Goal: Task Accomplishment & Management: Manage account settings

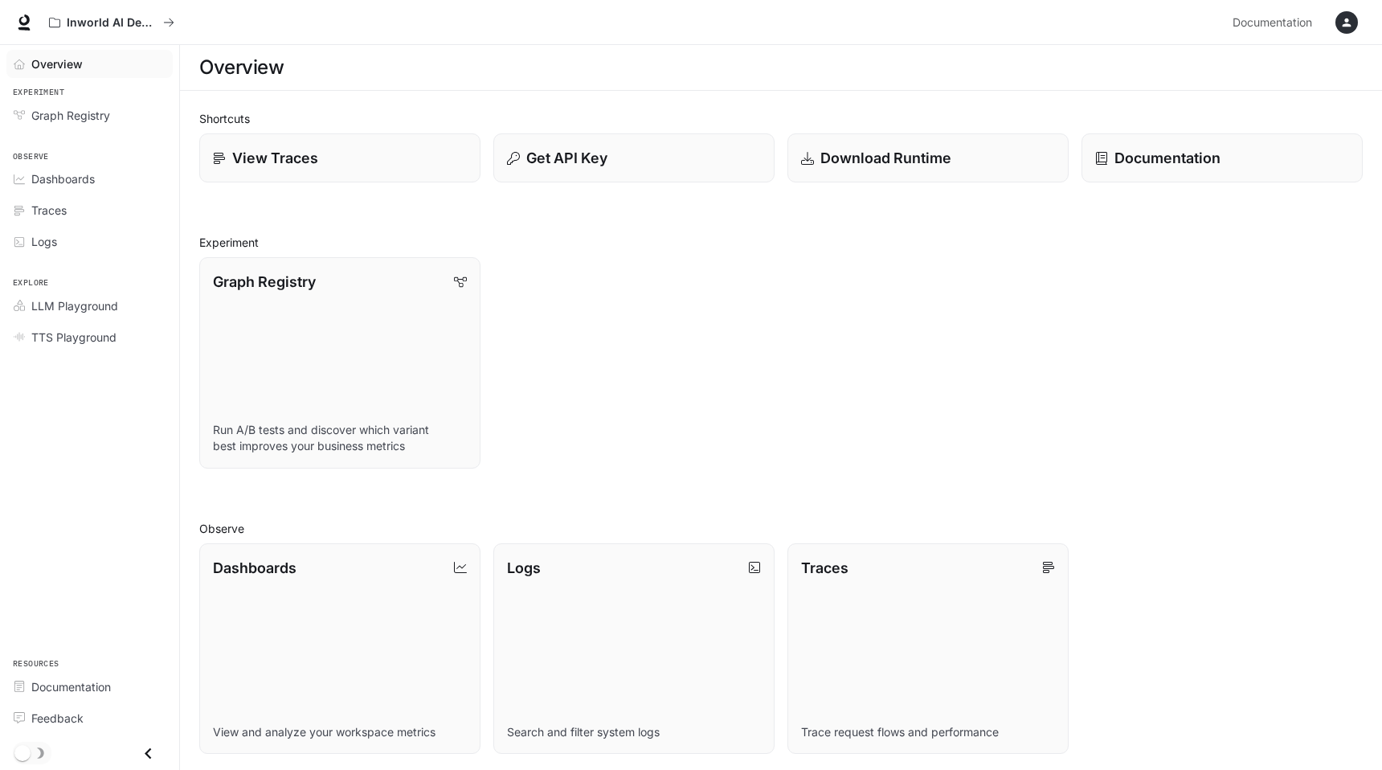
click at [572, 247] on div "Graph Registry Run A/B tests and discover which variant best improves your busi…" at bounding box center [774, 356] width 1176 height 224
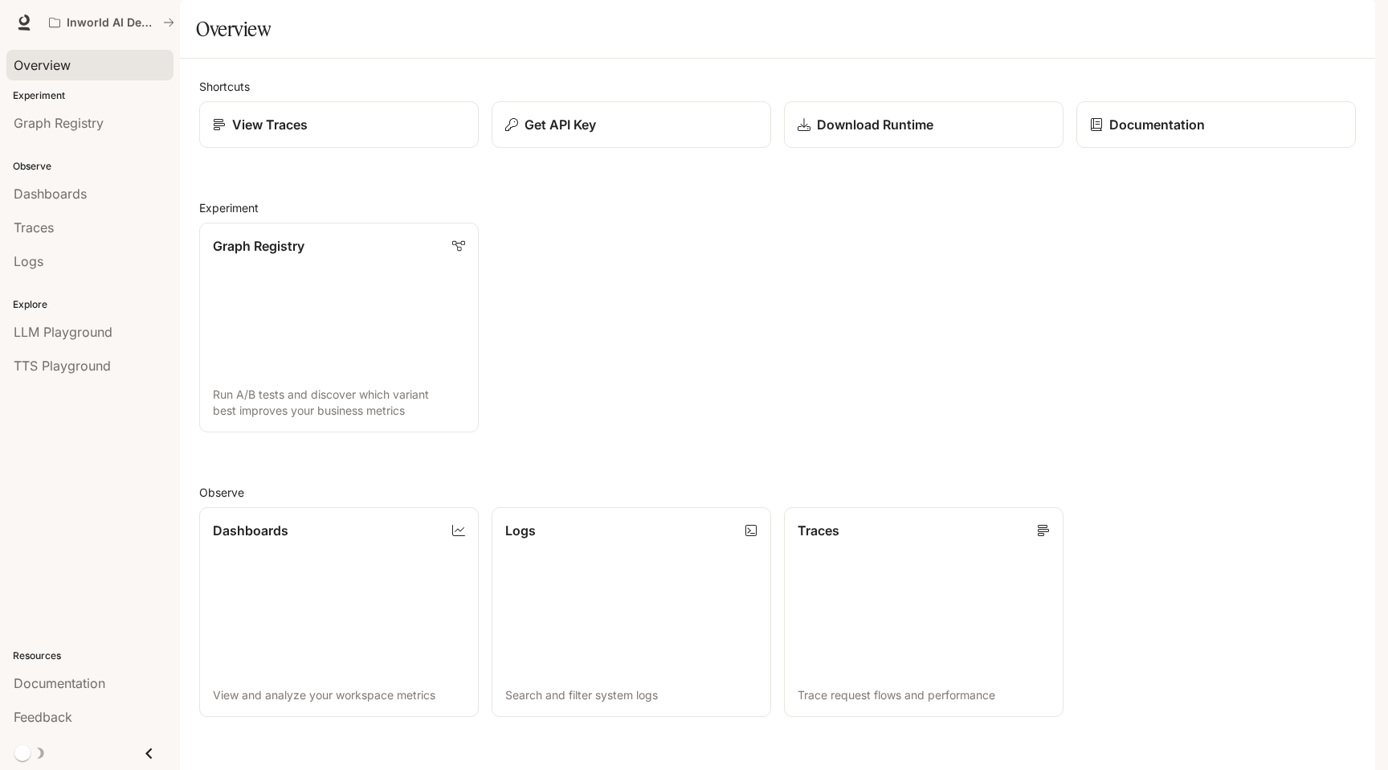
click at [1349, 26] on icon "button" at bounding box center [1353, 22] width 9 height 9
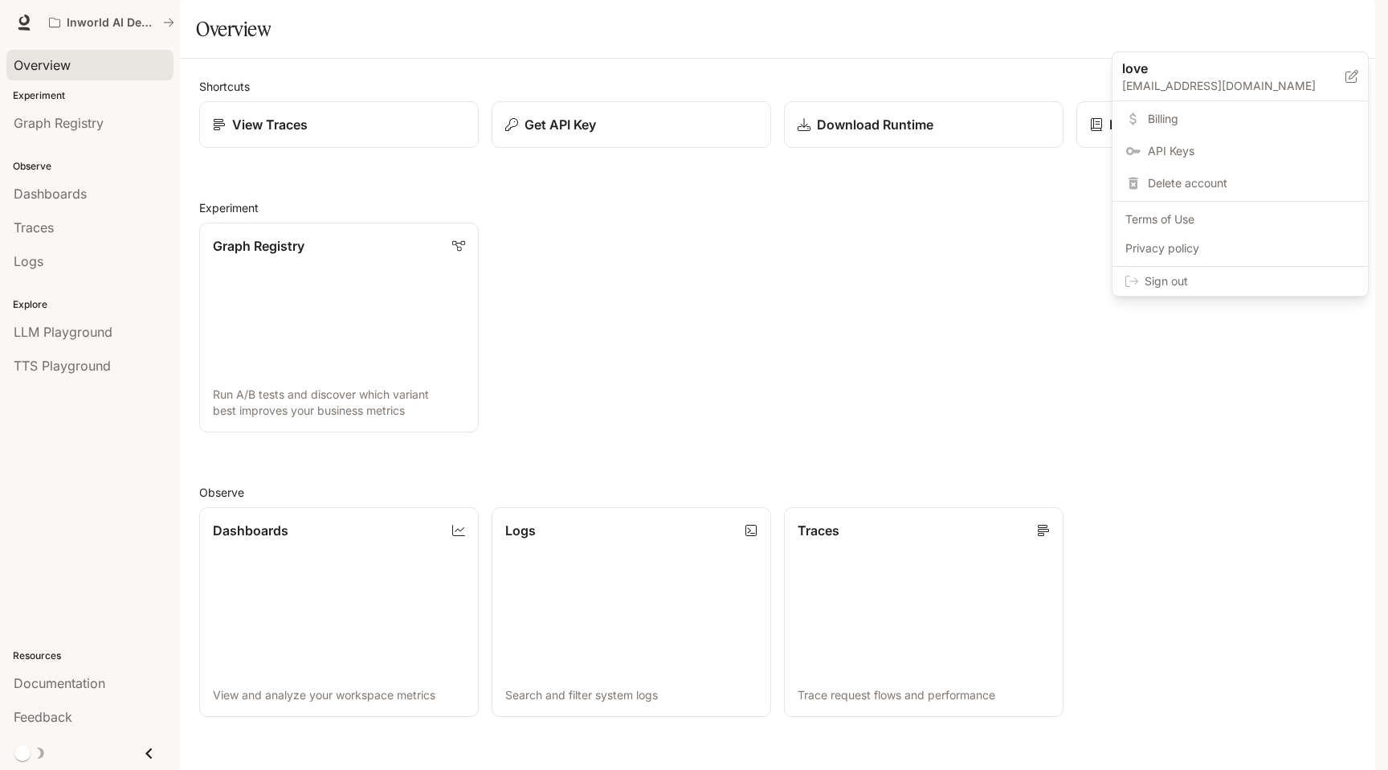
click at [1207, 279] on span "Sign out" at bounding box center [1250, 281] width 210 height 16
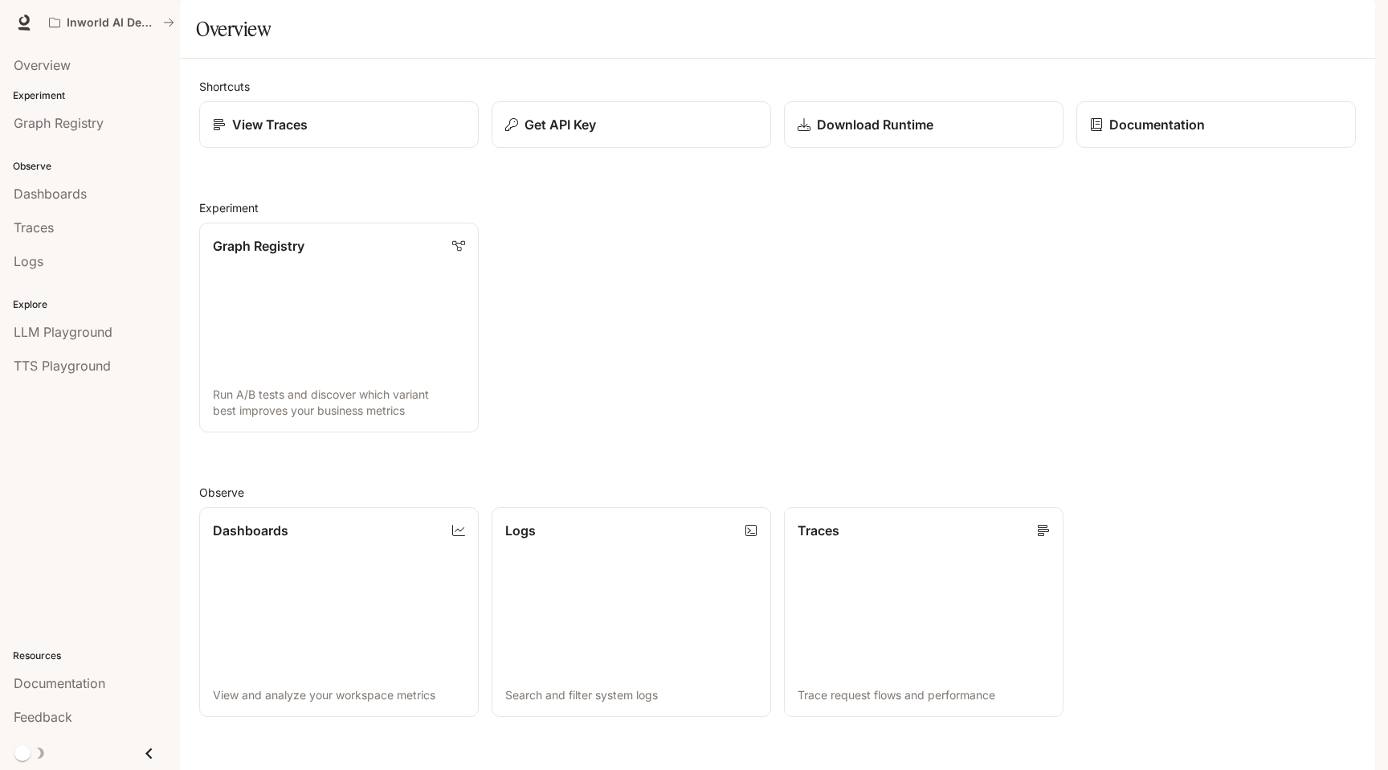
click at [1339, 20] on button "button" at bounding box center [1353, 22] width 32 height 32
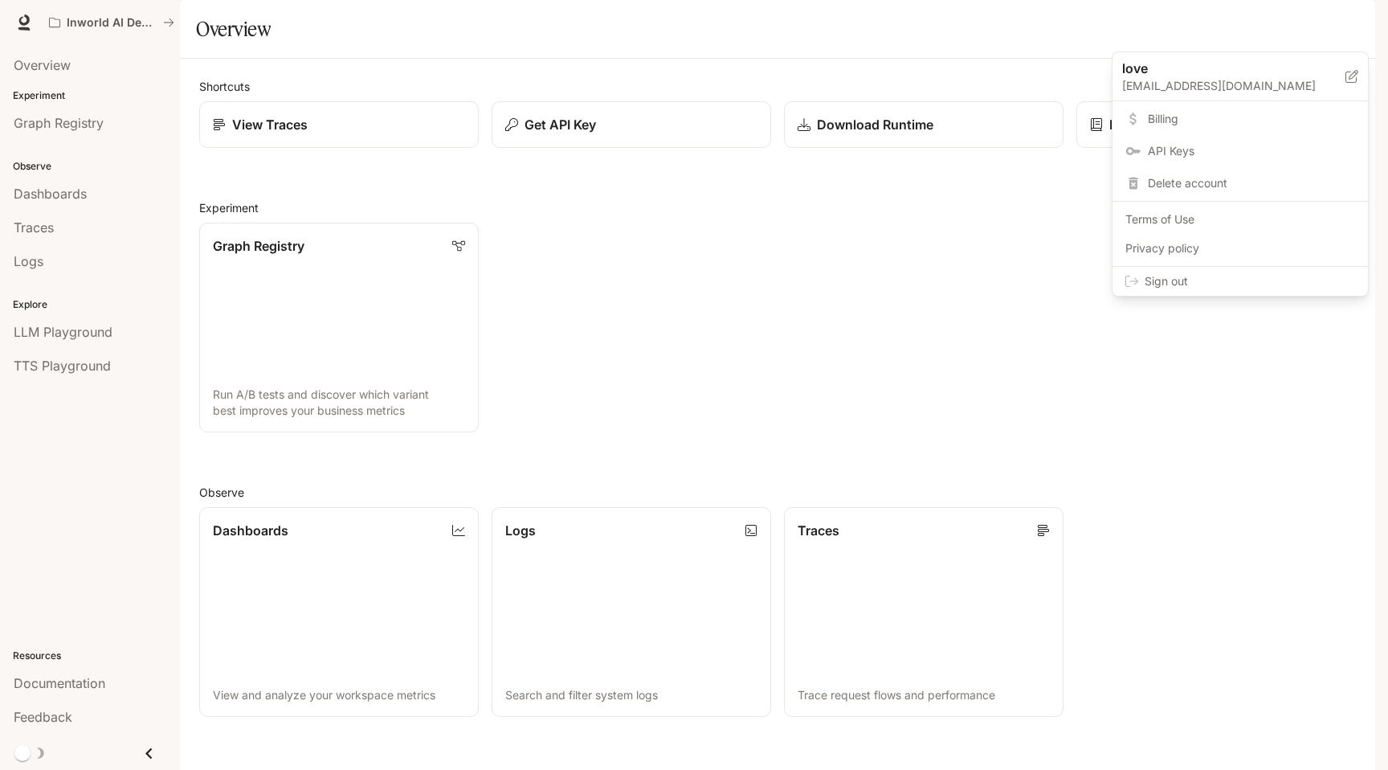
click at [1227, 153] on span "API Keys" at bounding box center [1251, 151] width 207 height 16
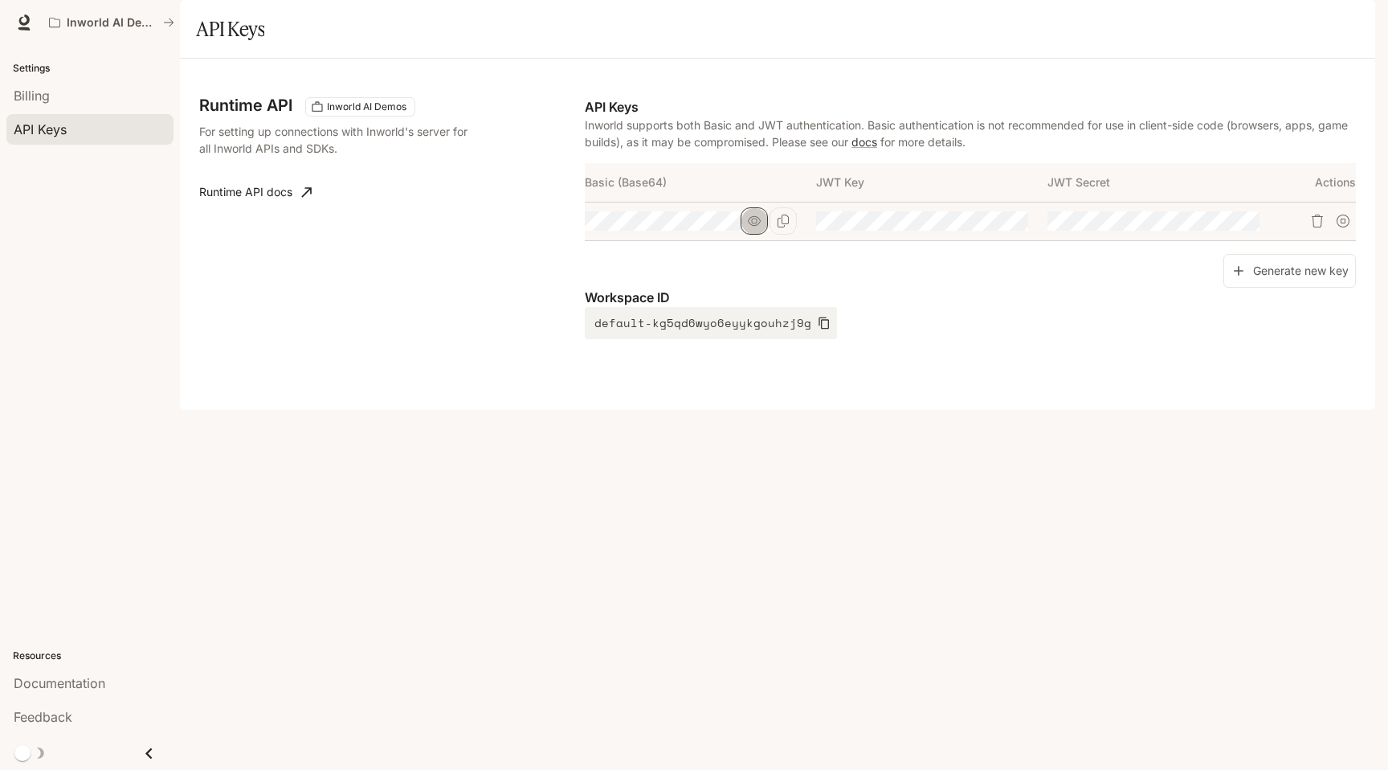
click at [758, 235] on button "button" at bounding box center [754, 220] width 27 height 27
click at [757, 235] on button "button" at bounding box center [754, 220] width 27 height 27
click at [782, 227] on icon "Copy Basic (Base64)" at bounding box center [783, 220] width 13 height 13
click at [787, 227] on icon "Copy Basic (Base64)" at bounding box center [783, 220] width 13 height 13
click at [109, 18] on p "Inworld AI Demos" at bounding box center [112, 23] width 90 height 14
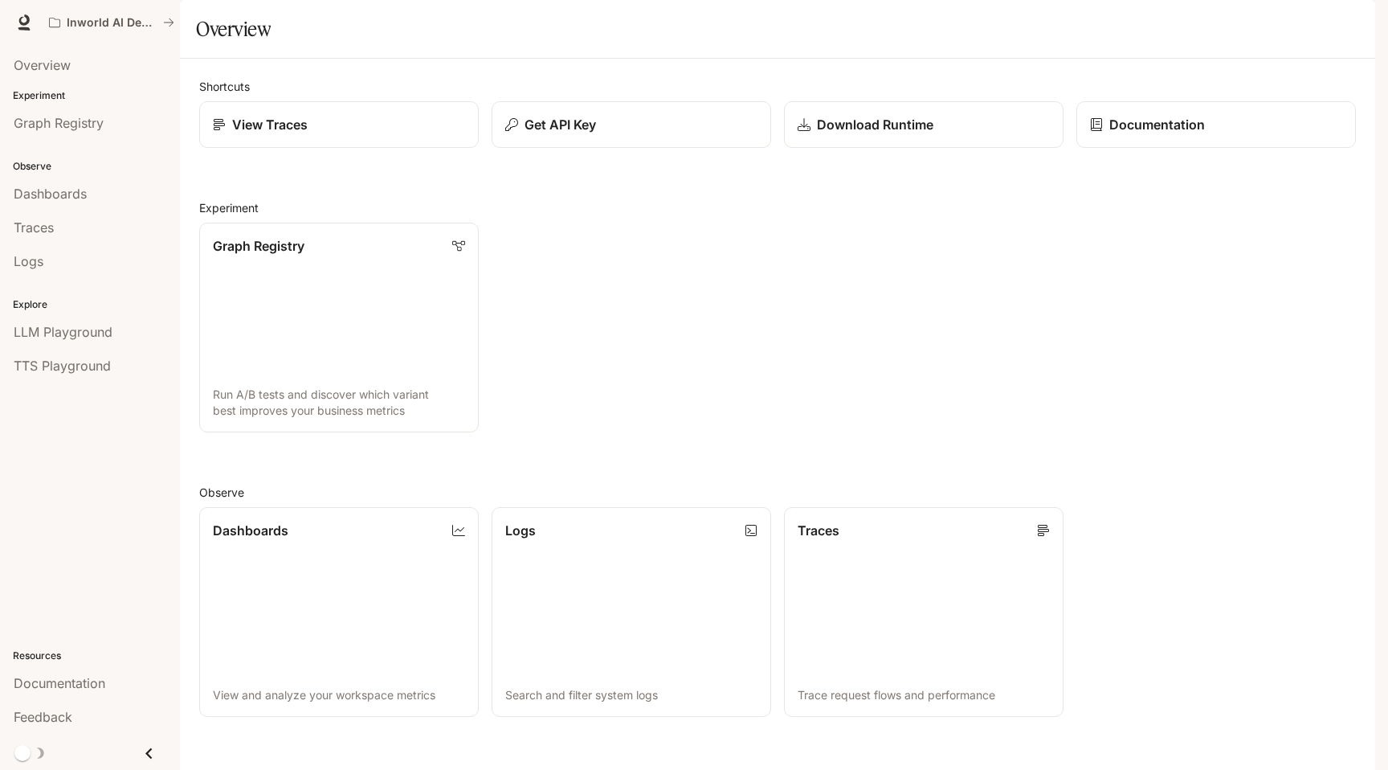
click at [1346, 22] on icon "button" at bounding box center [1352, 22] width 13 height 13
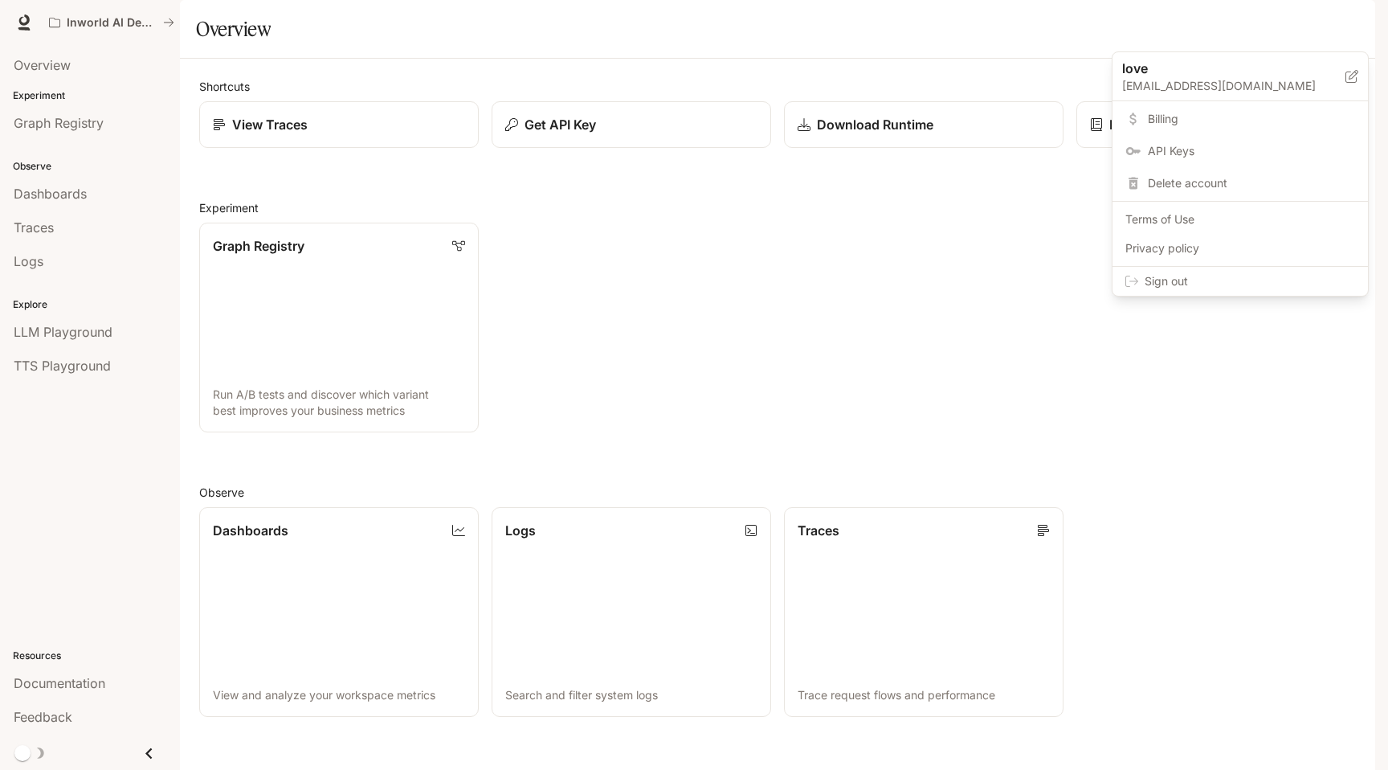
click at [1162, 148] on span "API Keys" at bounding box center [1251, 151] width 207 height 16
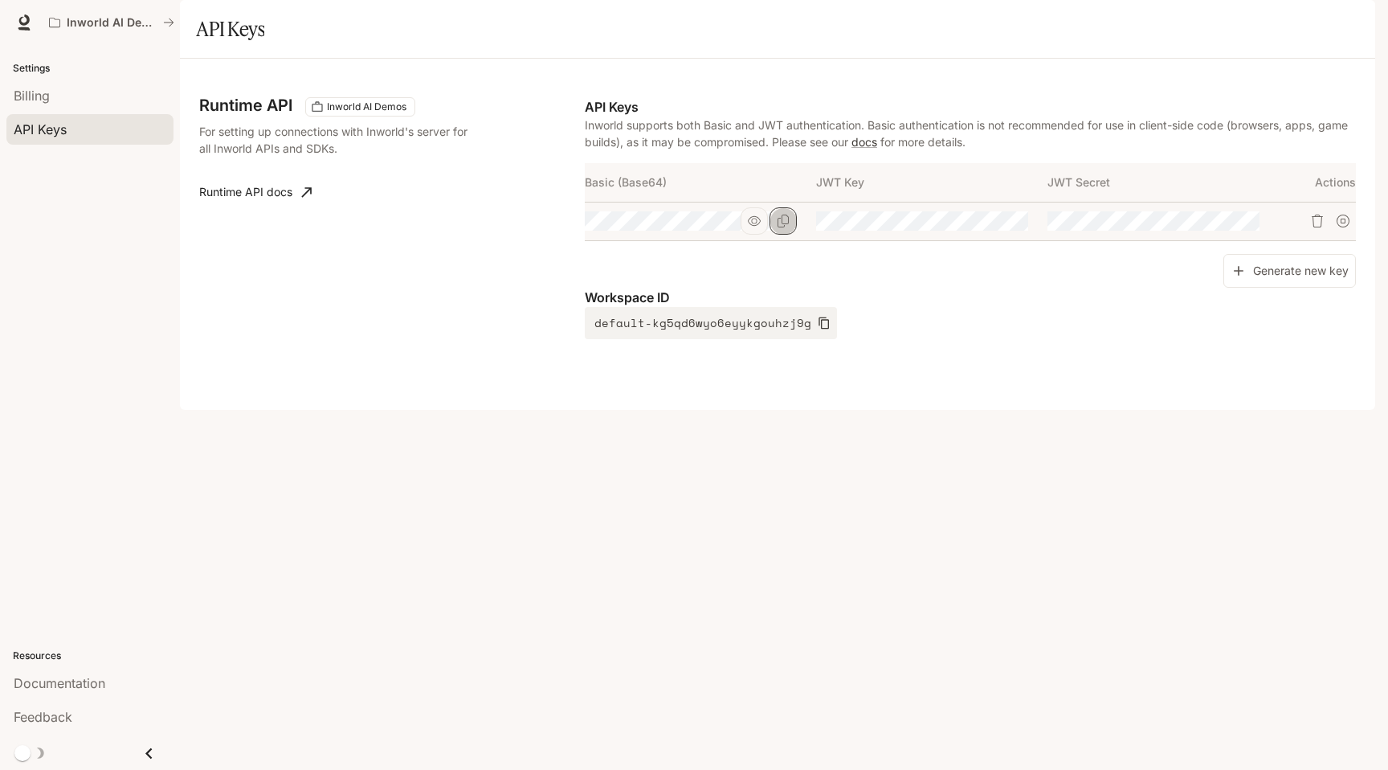
click at [787, 227] on icon "Copy Basic (Base64)" at bounding box center [783, 220] width 13 height 13
click at [137, 22] on p "Inworld AI Demos" at bounding box center [112, 23] width 90 height 14
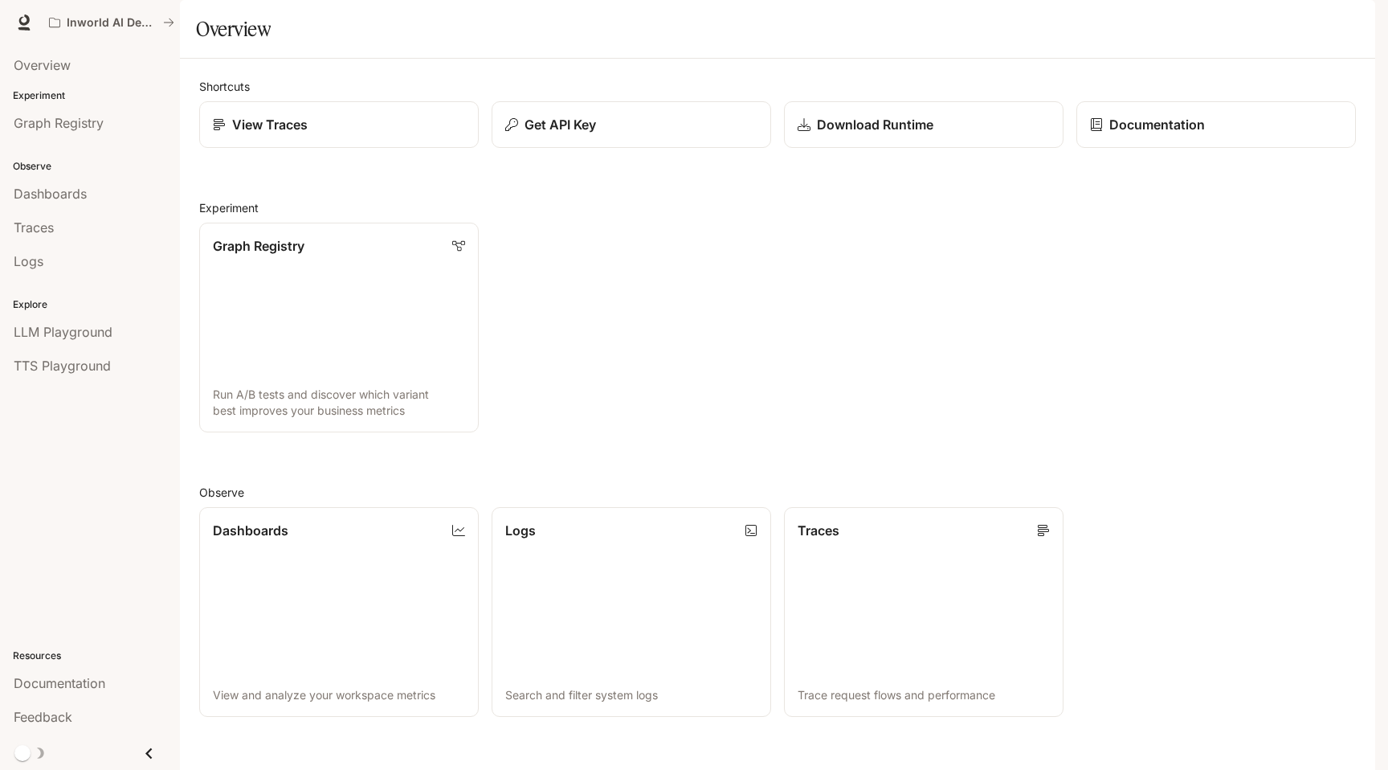
click at [615, 318] on div "Graph Registry Run A/B tests and discover which variant best improves your busi…" at bounding box center [771, 321] width 1170 height 223
click at [70, 196] on span "Dashboards" at bounding box center [50, 193] width 73 height 19
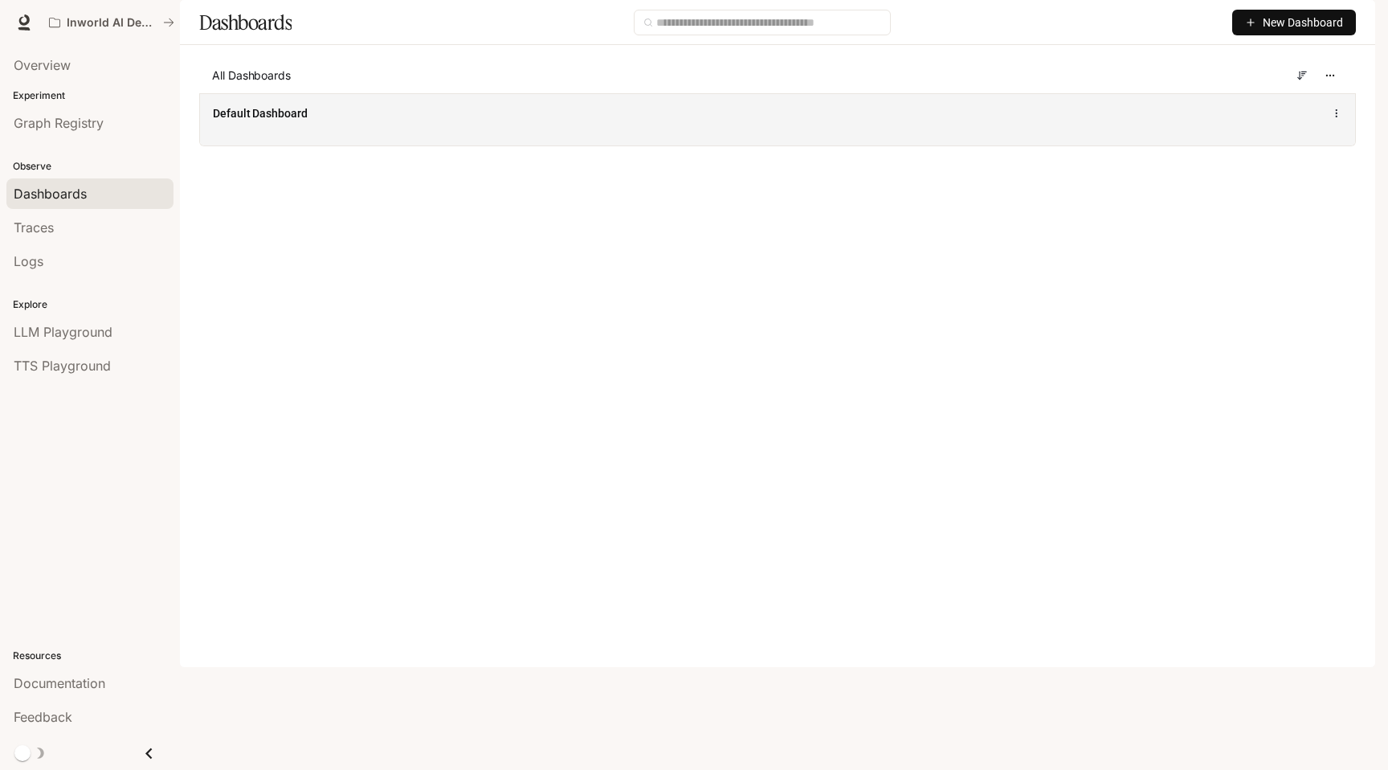
click at [317, 121] on div "Default Dashboard" at bounding box center [541, 113] width 656 height 16
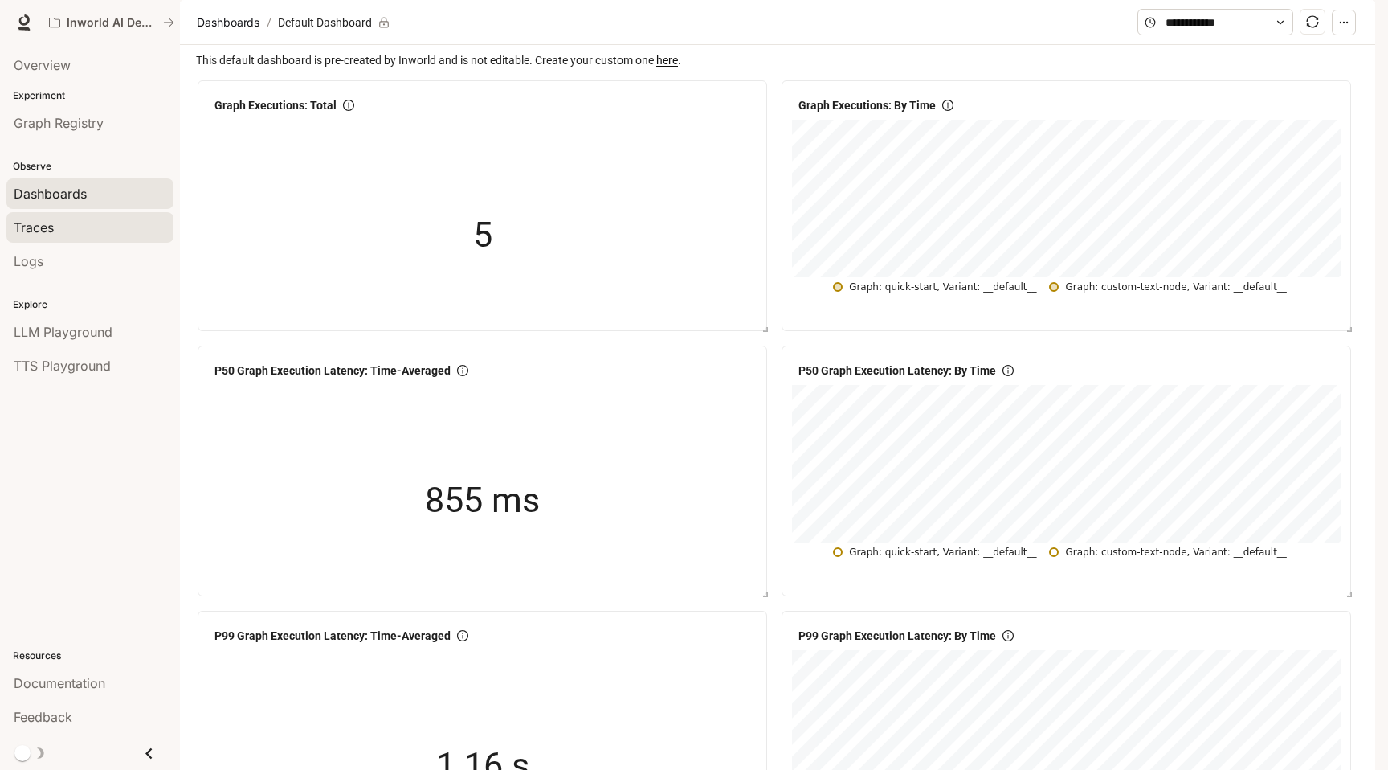
click at [84, 232] on div "Traces" at bounding box center [90, 227] width 153 height 19
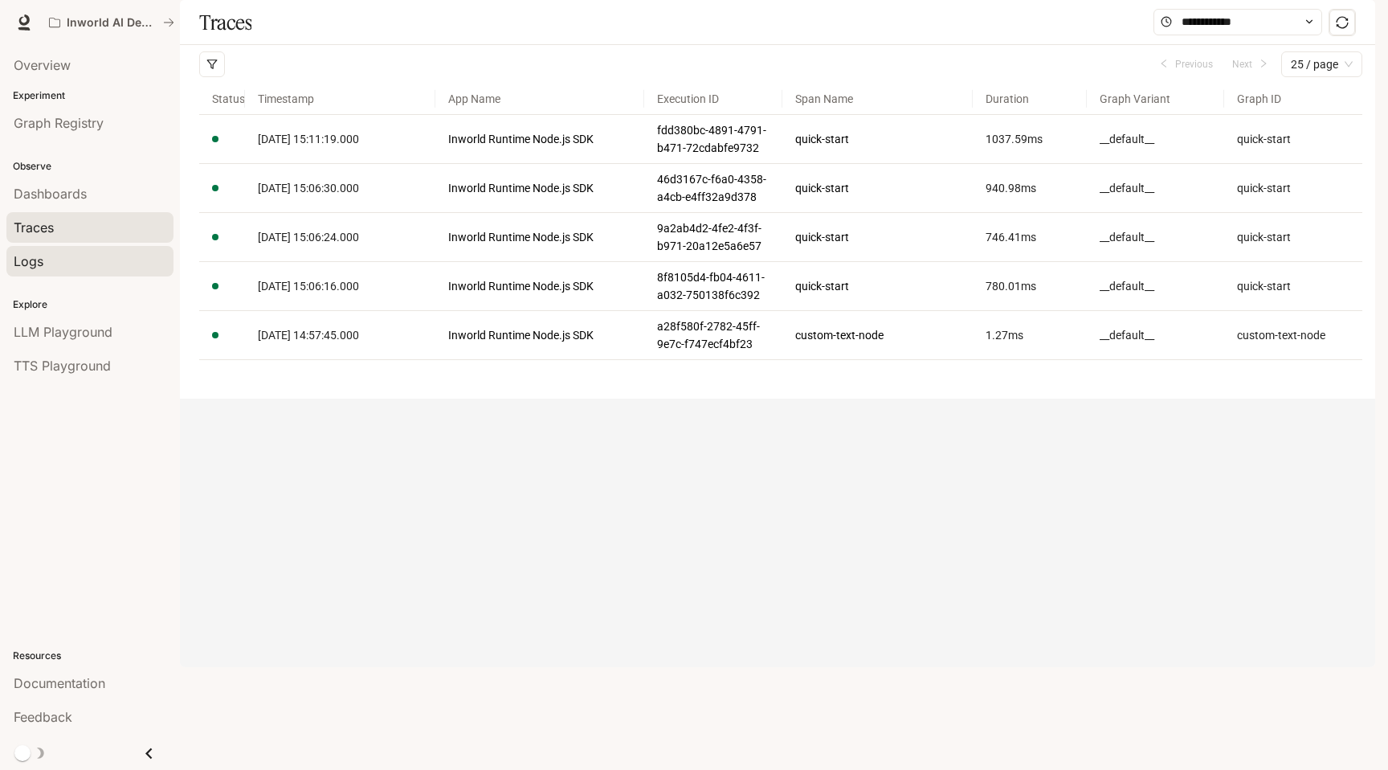
click at [84, 251] on link "Logs" at bounding box center [89, 261] width 167 height 31
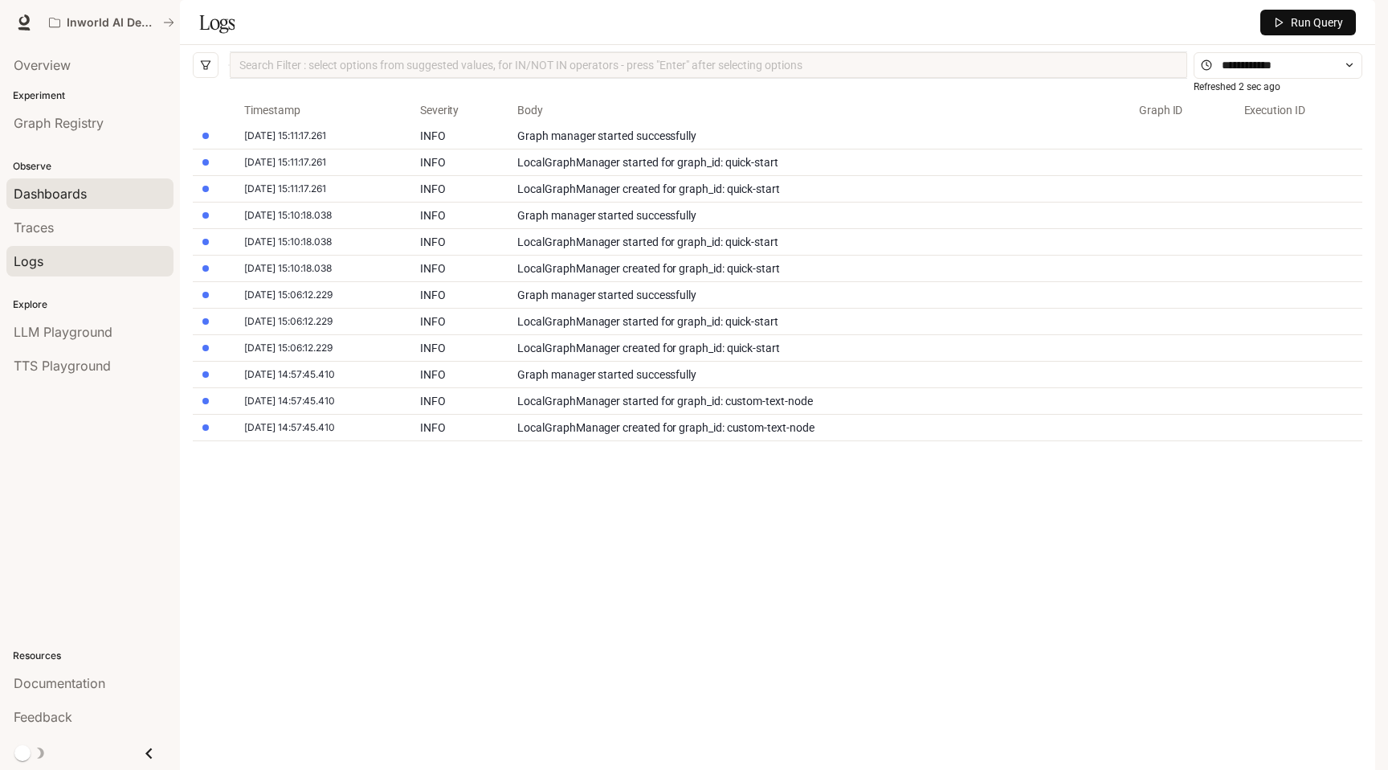
click at [81, 206] on link "Dashboards" at bounding box center [89, 193] width 167 height 31
